Goal: Task Accomplishment & Management: Complete application form

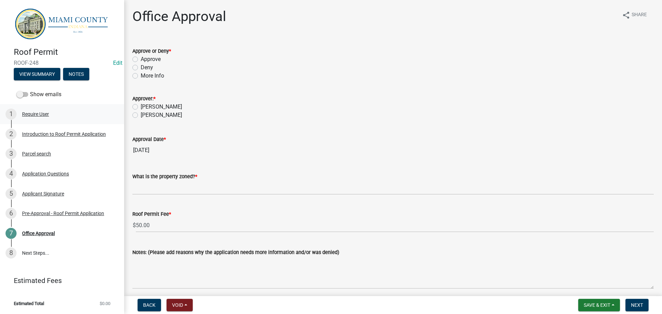
click at [49, 116] on div "Require User" at bounding box center [35, 114] width 27 height 5
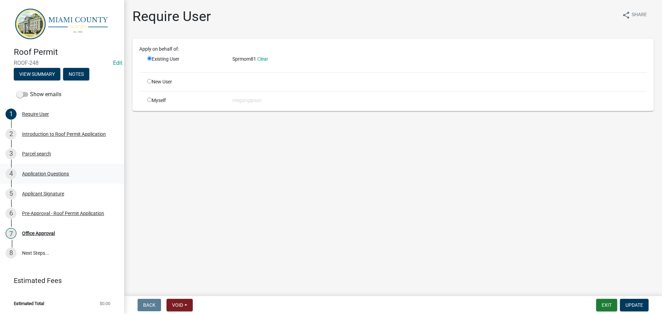
click at [57, 179] on div "4 Application Questions" at bounding box center [60, 173] width 108 height 11
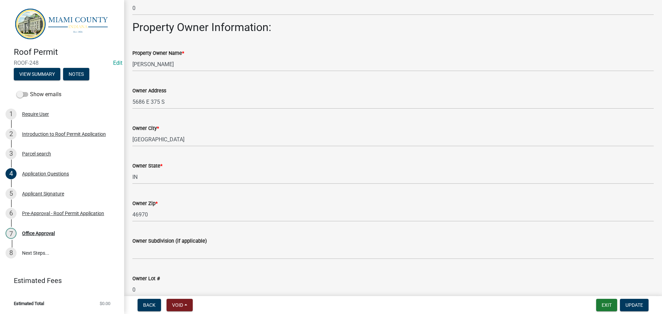
scroll to position [379, 0]
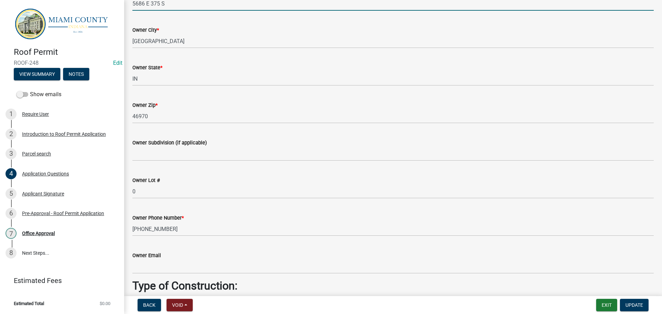
click at [189, 11] on input "5686 E 375 S" at bounding box center [392, 4] width 521 height 14
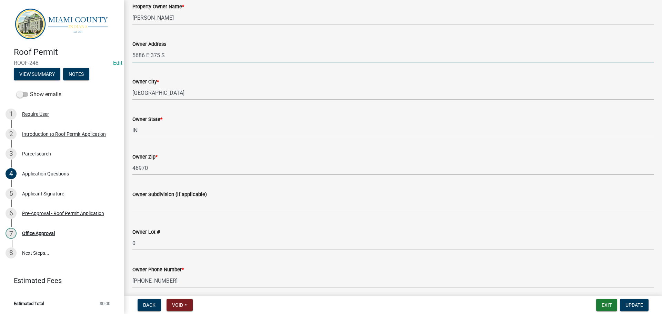
scroll to position [276, 0]
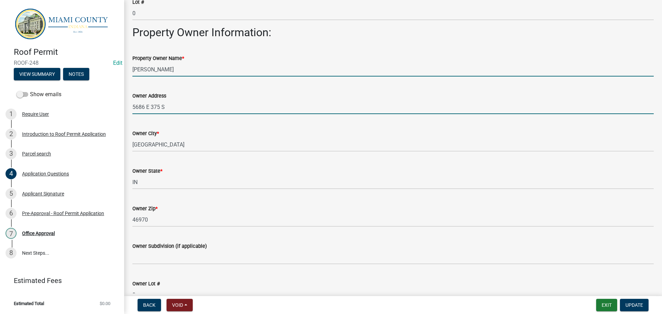
click at [180, 77] on input "John Foust" at bounding box center [392, 69] width 521 height 14
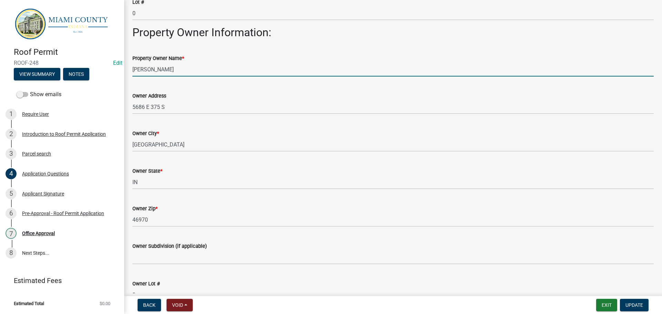
click at [180, 77] on input "John Foust" at bounding box center [392, 69] width 521 height 14
type input "Rachel Clark"
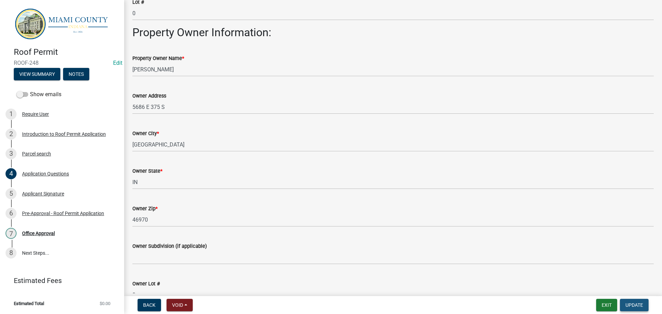
click at [626, 304] on span "Update" at bounding box center [634, 305] width 18 height 6
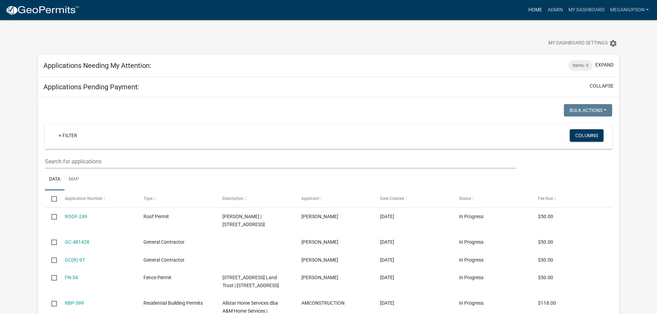
click at [525, 13] on link "Home" at bounding box center [534, 9] width 19 height 13
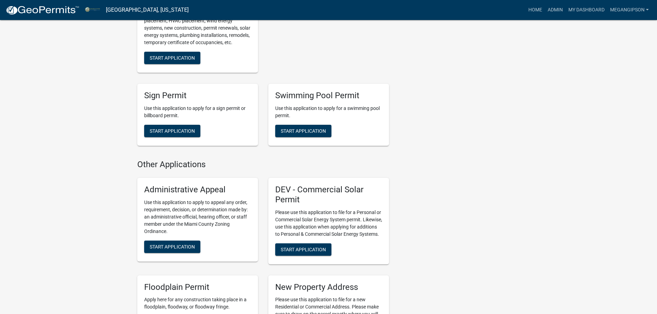
scroll to position [793, 0]
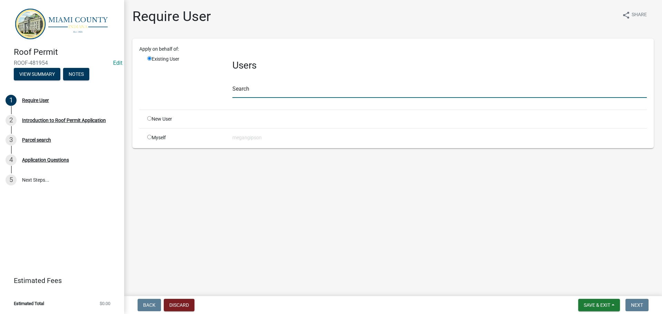
click at [254, 98] on input "text" at bounding box center [439, 91] width 414 height 14
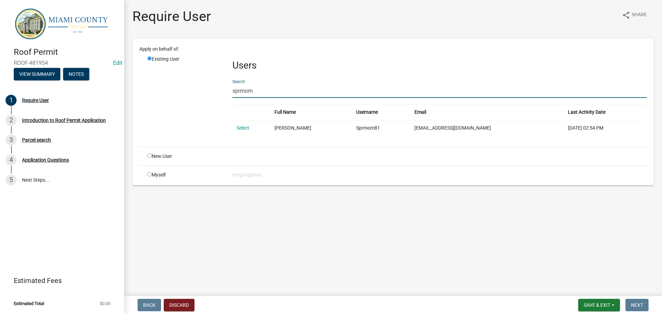
type input "sprmom"
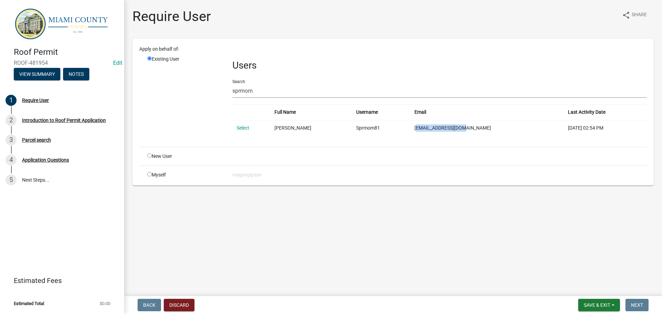
drag, startPoint x: 485, startPoint y: 143, endPoint x: 427, endPoint y: 147, distance: 58.0
click at [427, 136] on td "[EMAIL_ADDRESS][DOMAIN_NAME]" at bounding box center [486, 128] width 153 height 16
copy td "[EMAIL_ADDRESS][DOMAIN_NAME]"
click at [190, 304] on button "Discard" at bounding box center [179, 305] width 31 height 12
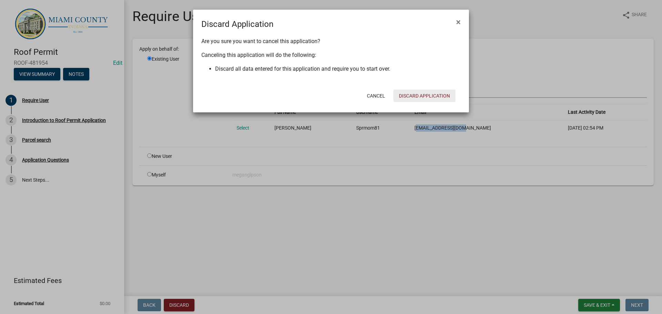
click at [409, 102] on button "Discard Application" at bounding box center [424, 96] width 62 height 12
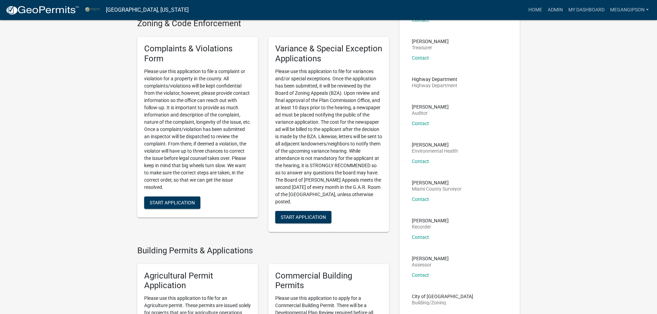
scroll to position [207, 0]
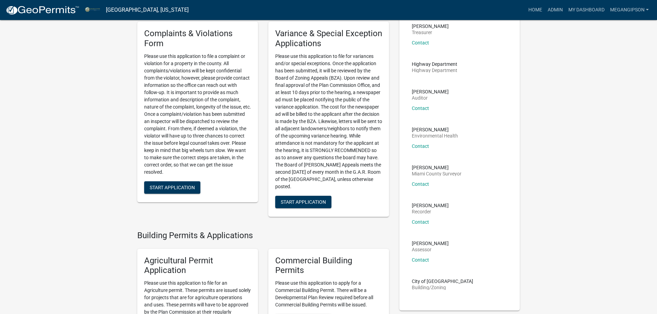
drag, startPoint x: 198, startPoint y: 245, endPoint x: 191, endPoint y: 252, distance: 10.2
click at [198, 202] on div "Complaints & Violations Form Please use this application to file a complaint or…" at bounding box center [197, 112] width 121 height 181
click at [191, 190] on span "Start Application" at bounding box center [172, 187] width 45 height 6
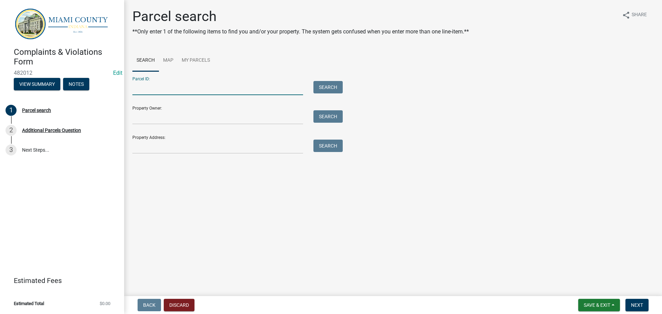
drag, startPoint x: 155, startPoint y: 101, endPoint x: 417, endPoint y: 137, distance: 264.0
click at [155, 95] on input "Parcel ID:" at bounding box center [217, 88] width 171 height 14
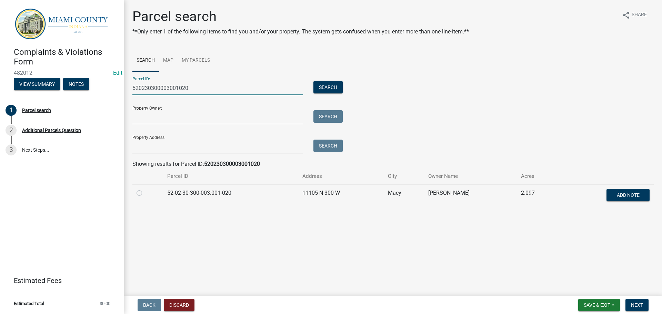
type input "520230300003001020"
click at [145, 189] on label at bounding box center [145, 189] width 0 height 0
click at [145, 193] on input "radio" at bounding box center [147, 191] width 4 height 4
radio input "true"
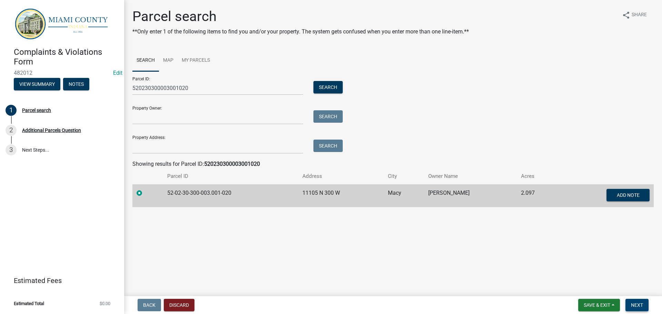
click at [637, 304] on span "Next" at bounding box center [637, 305] width 12 height 6
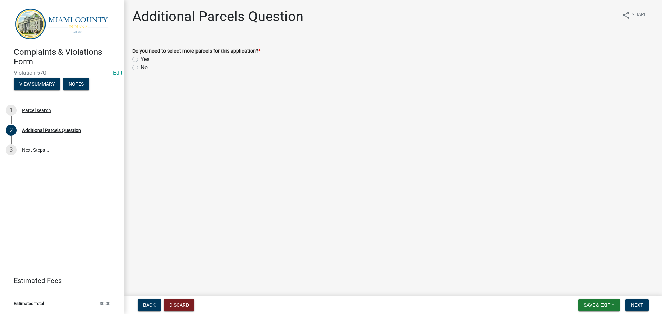
drag, startPoint x: 146, startPoint y: 78, endPoint x: 195, endPoint y: 97, distance: 52.2
click at [146, 72] on label "No" at bounding box center [144, 67] width 7 height 8
click at [145, 68] on input "No" at bounding box center [143, 65] width 4 height 4
radio input "true"
click at [631, 305] on span "Next" at bounding box center [637, 305] width 12 height 6
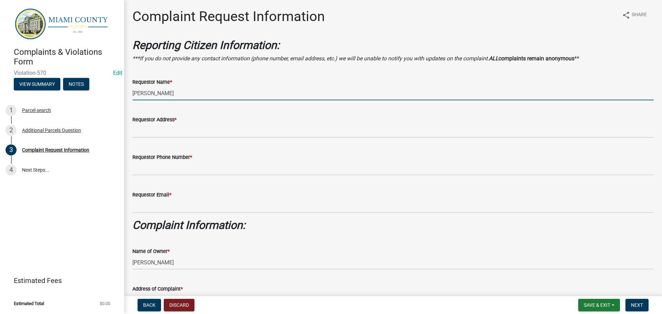
click at [180, 100] on input "[PERSON_NAME]" at bounding box center [392, 93] width 521 height 14
type input "[PERSON_NAME]"
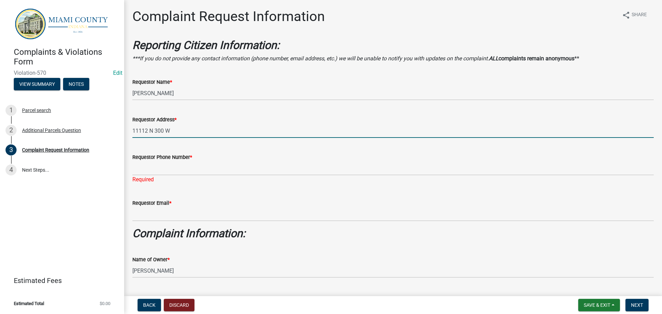
click at [200, 138] on input "11112 N 300 W" at bounding box center [392, 131] width 521 height 14
type input "[STREET_ADDRESS]"
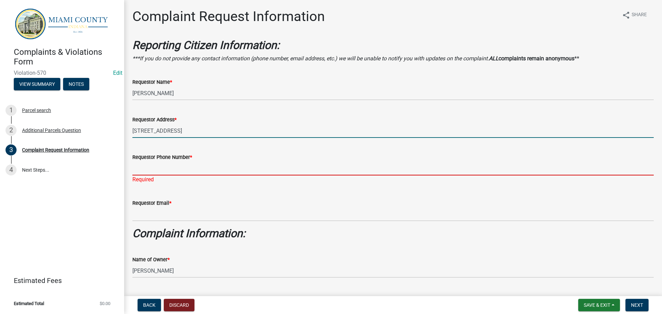
click at [190, 175] on input "Requestor Phone Number *" at bounding box center [392, 168] width 521 height 14
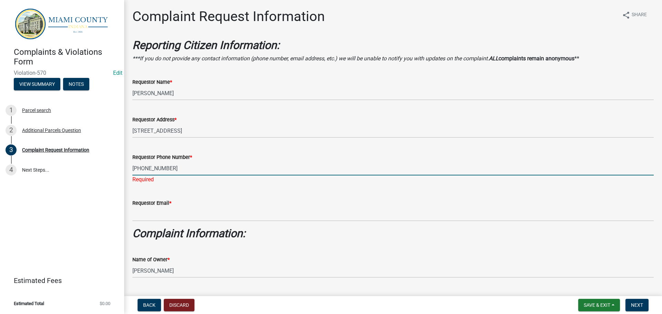
type input "[PHONE_NUMBER]"
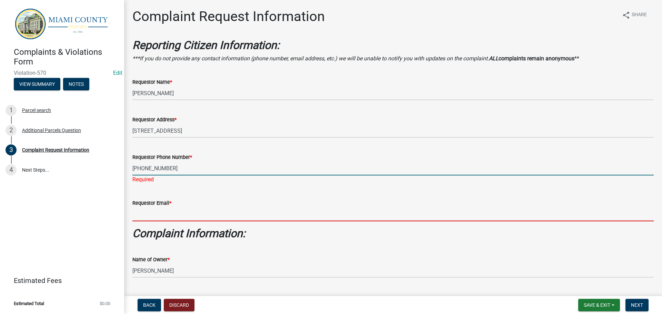
click at [201, 221] on input "Requestor Email *" at bounding box center [392, 214] width 521 height 14
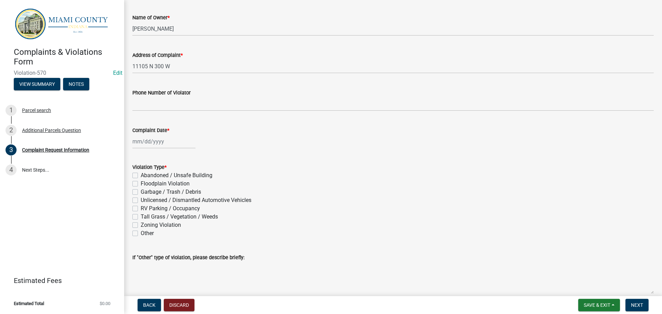
scroll to position [276, 0]
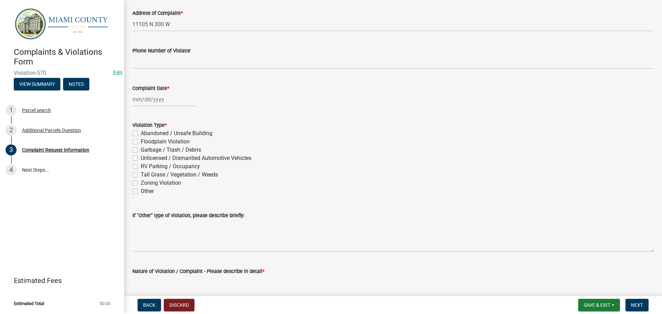
type input "[EMAIL_ADDRESS][DOMAIN_NAME]"
click at [162, 106] on div at bounding box center [163, 99] width 63 height 14
select select "9"
select select "2025"
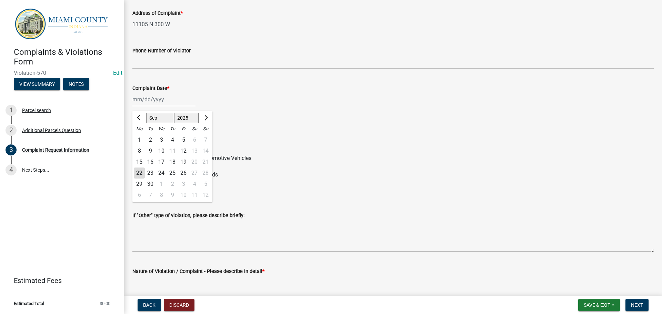
click at [140, 179] on div "22" at bounding box center [139, 172] width 11 height 11
type input "[DATE]"
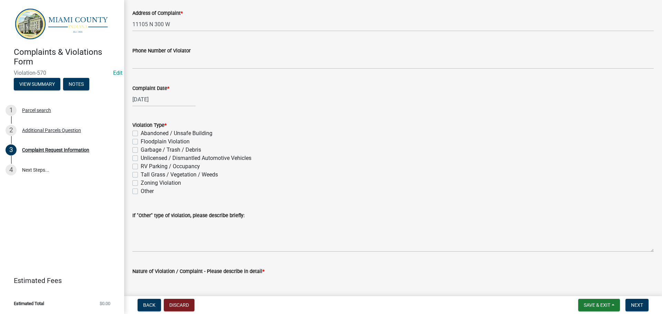
click at [141, 179] on label "Tall Grass / Vegetation / Weeds" at bounding box center [179, 175] width 77 height 8
click at [141, 175] on input "Tall Grass / Vegetation / Weeds" at bounding box center [143, 173] width 4 height 4
checkbox input "true"
checkbox input "false"
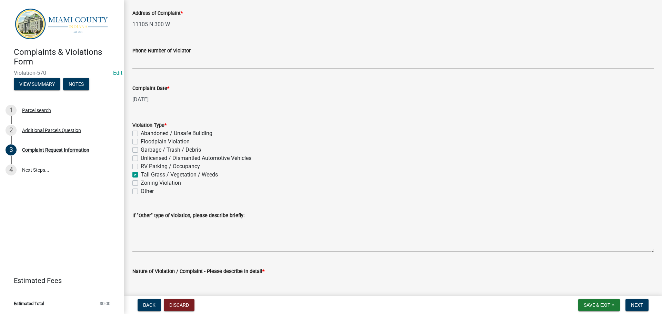
checkbox input "false"
checkbox input "true"
checkbox input "false"
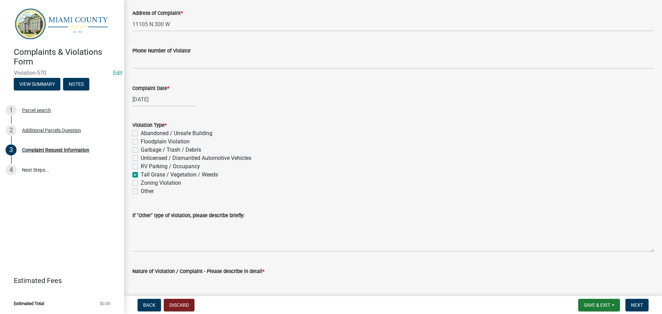
checkbox input "false"
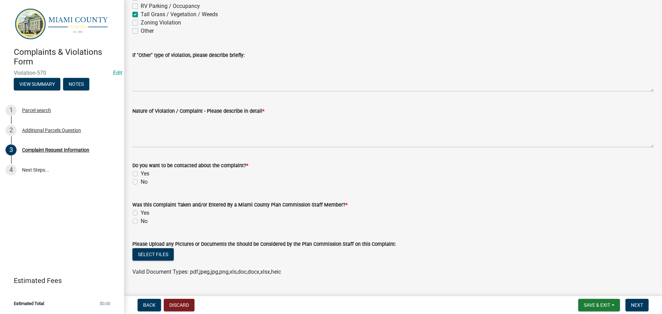
scroll to position [448, 0]
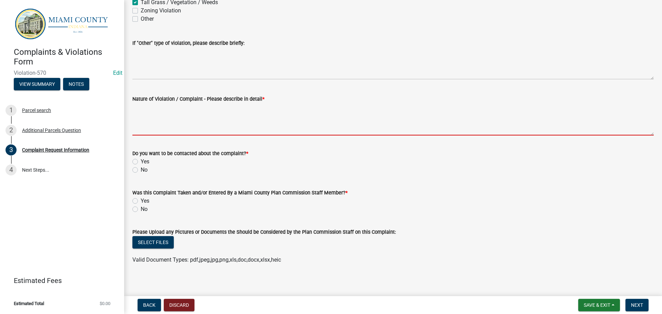
click at [197, 135] on textarea "Nature of Violation / Complaint - Please describe in detail *" at bounding box center [392, 119] width 521 height 32
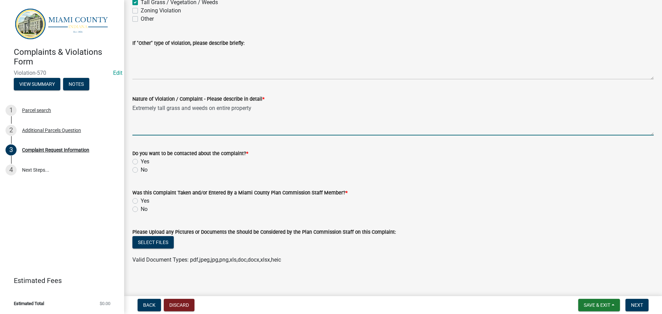
type textarea "Extremely tall grass and weeds on entire property"
click at [141, 166] on label "Yes" at bounding box center [145, 162] width 9 height 8
click at [141, 162] on input "Yes" at bounding box center [143, 160] width 4 height 4
radio input "true"
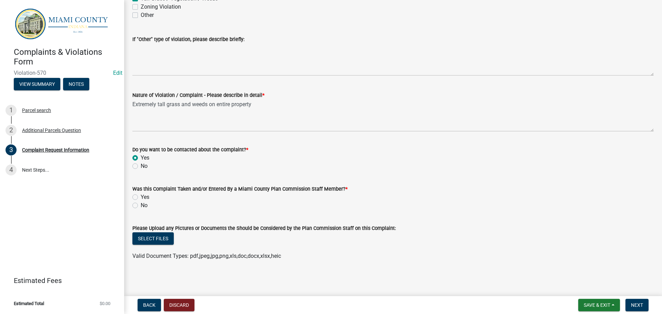
scroll to position [517, 0]
click at [141, 201] on label "Yes" at bounding box center [145, 197] width 9 height 8
click at [141, 197] on input "Yes" at bounding box center [143, 195] width 4 height 4
radio input "true"
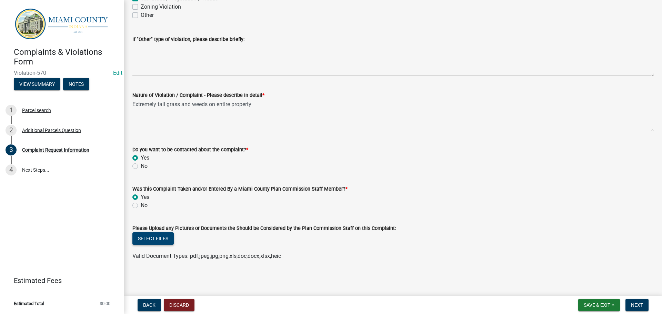
click at [135, 232] on button "Select files" at bounding box center [152, 238] width 41 height 12
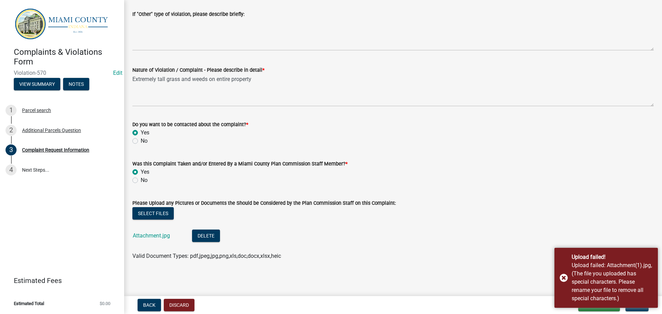
click at [376, 221] on div "Select files" at bounding box center [392, 214] width 521 height 14
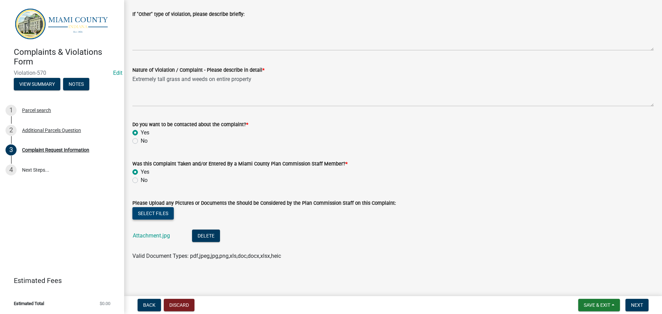
click at [160, 220] on button "Select files" at bounding box center [152, 213] width 41 height 12
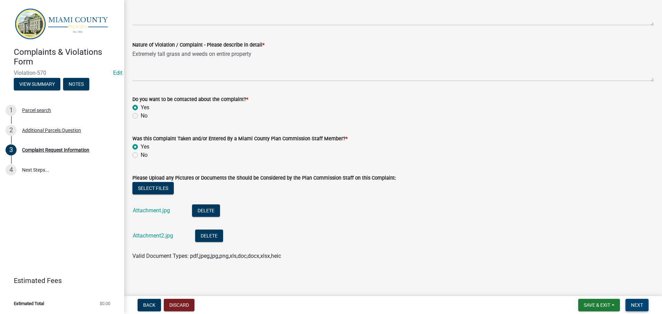
click at [641, 306] on span "Next" at bounding box center [637, 305] width 12 height 6
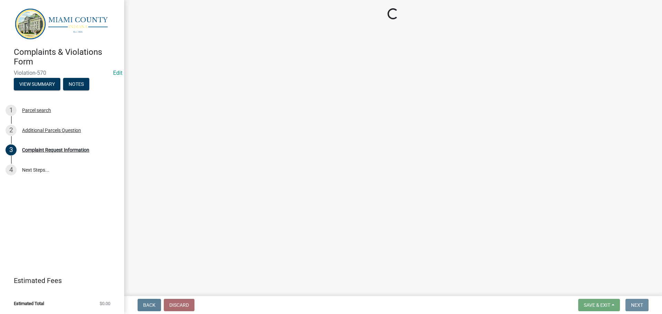
scroll to position [0, 0]
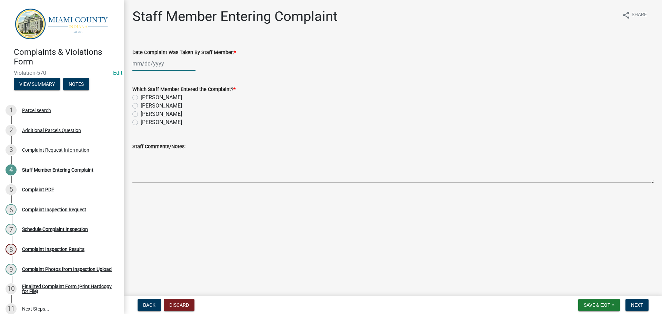
click at [153, 71] on div at bounding box center [163, 64] width 63 height 14
select select "9"
select select "2025"
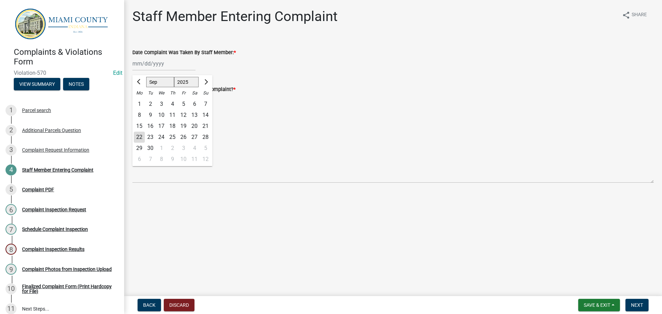
click at [141, 143] on div "22" at bounding box center [139, 137] width 11 height 11
type input "[DATE]"
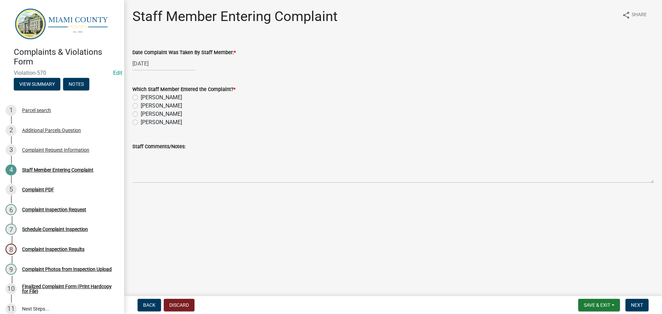
click at [141, 110] on label "[PERSON_NAME]" at bounding box center [161, 106] width 41 height 8
click at [141, 106] on input "[PERSON_NAME]" at bounding box center [143, 104] width 4 height 4
radio input "true"
click at [632, 304] on span "Next" at bounding box center [637, 305] width 12 height 6
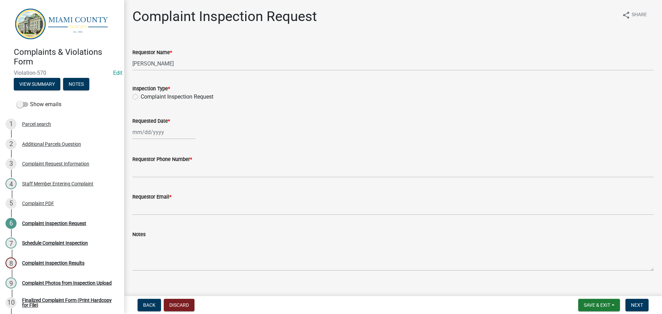
click at [137, 93] on div "Inspection Type *" at bounding box center [392, 88] width 521 height 8
click at [141, 101] on label "Complaint Inspection Request" at bounding box center [177, 97] width 73 height 8
click at [141, 97] on input "Complaint Inspection Request" at bounding box center [143, 95] width 4 height 4
radio input "true"
click at [234, 107] on wm-data-entity-input "Inspection Type * Complaint Inspection Request" at bounding box center [392, 91] width 521 height 31
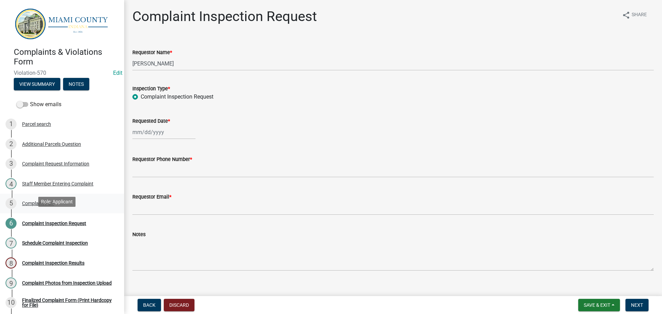
click at [67, 209] on div "5 Complaint PDF" at bounding box center [60, 203] width 108 height 11
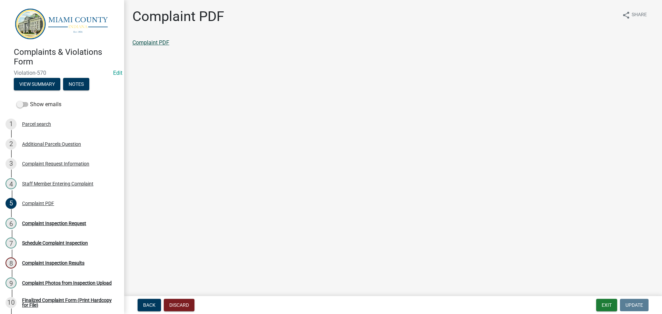
click at [163, 46] on link "Complaint PDF" at bounding box center [150, 42] width 37 height 7
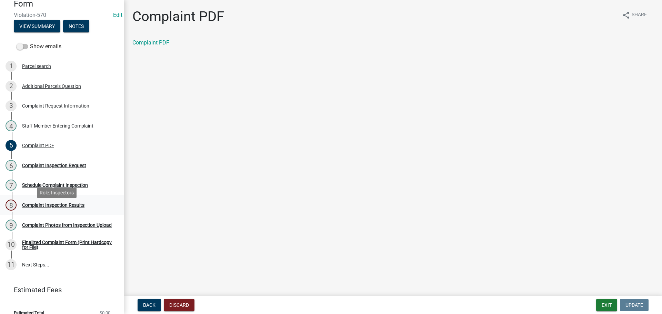
scroll to position [108, 0]
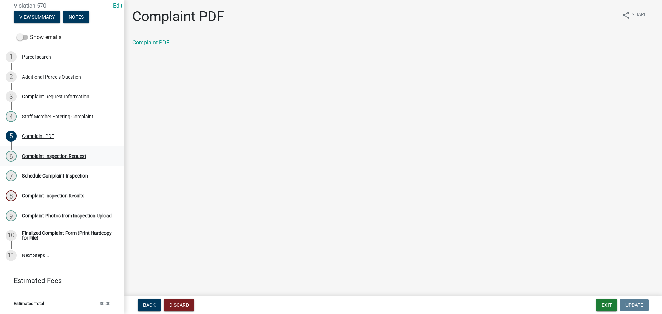
click at [56, 154] on div "Complaint Inspection Request" at bounding box center [54, 156] width 64 height 5
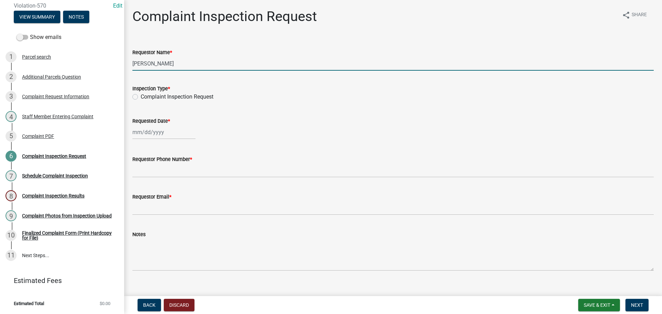
click at [216, 66] on input "[PERSON_NAME]" at bounding box center [392, 64] width 521 height 14
type input "r"
type input "[PERSON_NAME]"
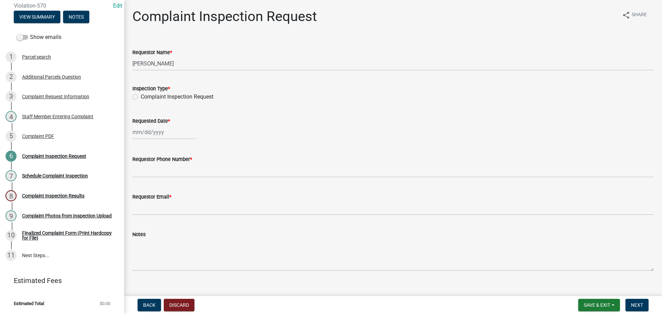
click at [141, 101] on label "Complaint Inspection Request" at bounding box center [177, 97] width 73 height 8
click at [141, 97] on input "Complaint Inspection Request" at bounding box center [143, 95] width 4 height 4
radio input "true"
click at [158, 139] on div at bounding box center [163, 132] width 63 height 14
select select "9"
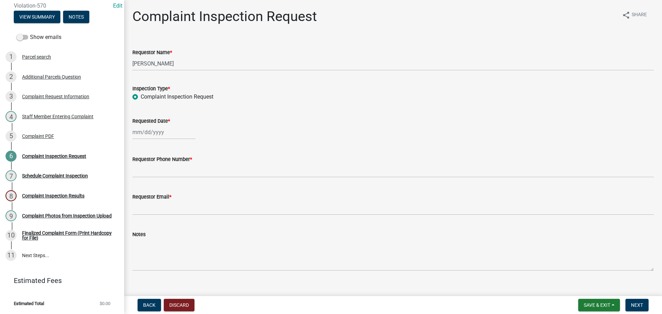
select select "2025"
click at [176, 211] on div "25" at bounding box center [172, 205] width 11 height 11
type input "[DATE]"
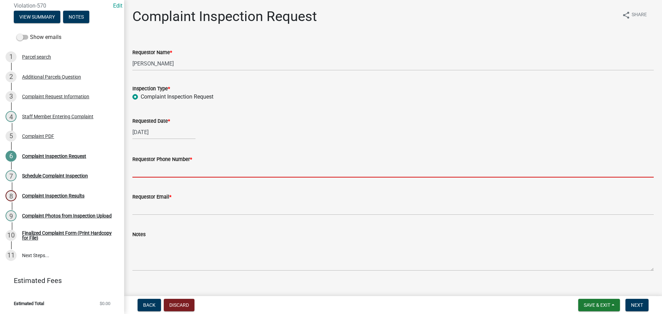
click at [145, 177] on input "Requestor Phone Number *" at bounding box center [392, 170] width 521 height 14
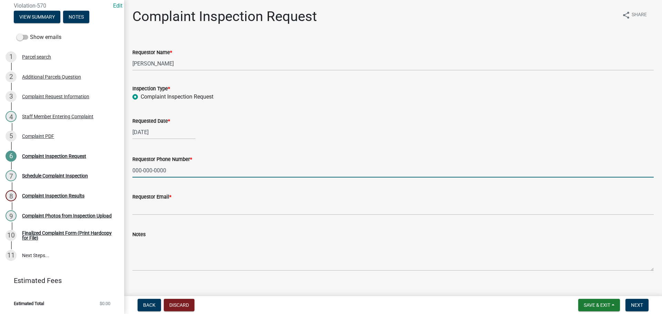
type input "000-000-0000"
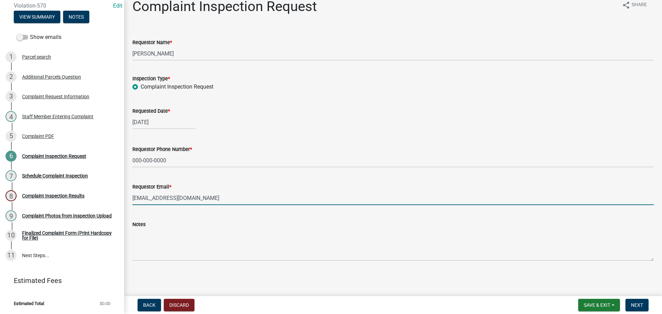
scroll to position [45, 0]
type input "[EMAIL_ADDRESS][DOMAIN_NAME]"
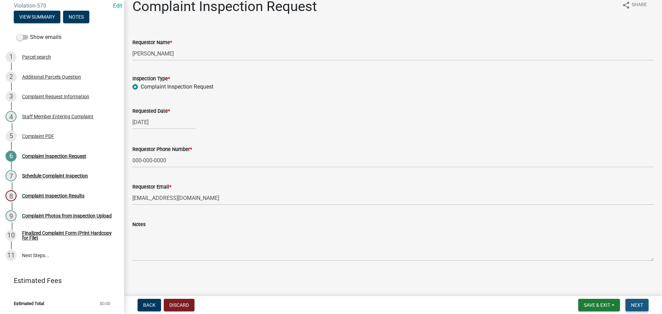
click at [633, 304] on span "Next" at bounding box center [637, 305] width 12 height 6
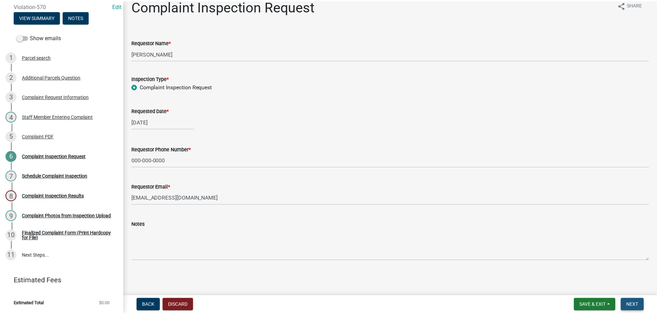
scroll to position [0, 0]
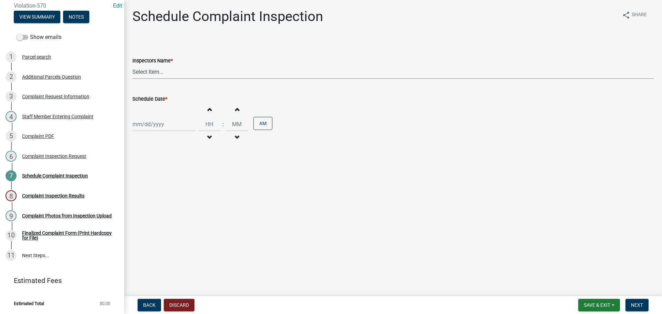
click at [161, 74] on select "Select Item... bmthomas ([PERSON_NAME]) croser ([PERSON_NAME]) [PERSON_NAME] ([…" at bounding box center [392, 72] width 521 height 14
select select "0324ce59-dc13-463c-88f6-21718b6e040a"
click at [133, 73] on select "Select Item... bmthomas ([PERSON_NAME]) croser ([PERSON_NAME]) [PERSON_NAME] ([…" at bounding box center [392, 72] width 521 height 14
click at [160, 131] on div at bounding box center [163, 124] width 63 height 14
select select "9"
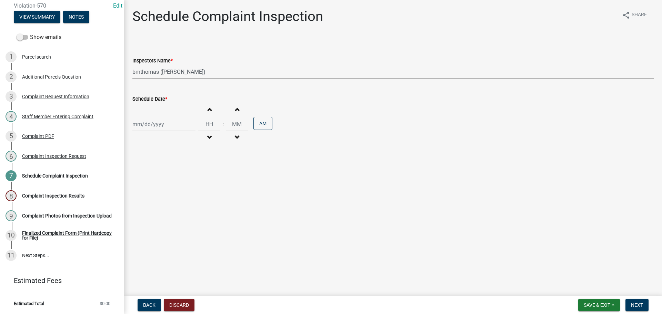
select select "2025"
click at [176, 205] on div "25" at bounding box center [172, 199] width 11 height 11
type input "[DATE]"
click at [220, 131] on input "Hours" at bounding box center [209, 124] width 22 height 14
type input "12"
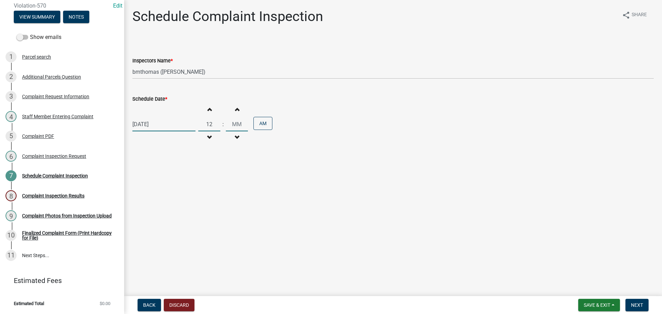
click at [246, 131] on input "Minutes" at bounding box center [237, 124] width 22 height 14
type input "00"
click at [267, 130] on button "AM" at bounding box center [262, 123] width 19 height 13
click at [267, 130] on button "PM" at bounding box center [262, 123] width 19 height 13
drag, startPoint x: 299, startPoint y: 225, endPoint x: 527, endPoint y: 258, distance: 229.9
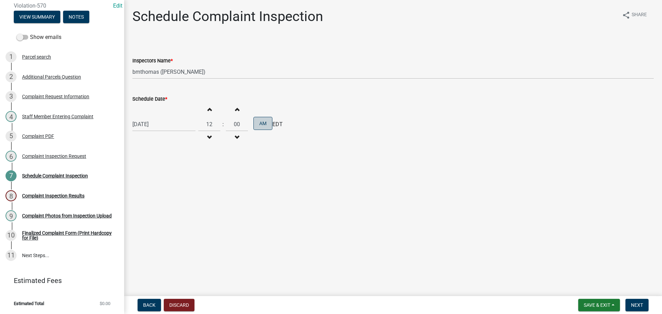
click at [300, 225] on main "Schedule Complaint Inspection share Share Inspectors Name * Select Item... bmth…" at bounding box center [393, 146] width 538 height 293
click at [634, 308] on button "Next" at bounding box center [636, 305] width 23 height 12
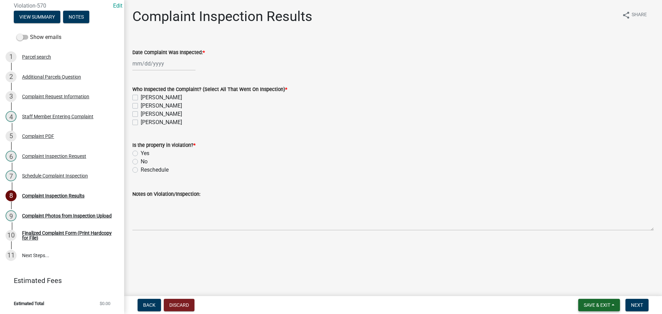
click at [594, 301] on button "Save & Exit" at bounding box center [599, 305] width 42 height 12
click at [576, 287] on button "Save & Exit" at bounding box center [592, 285] width 55 height 17
